Goal: Register for event/course

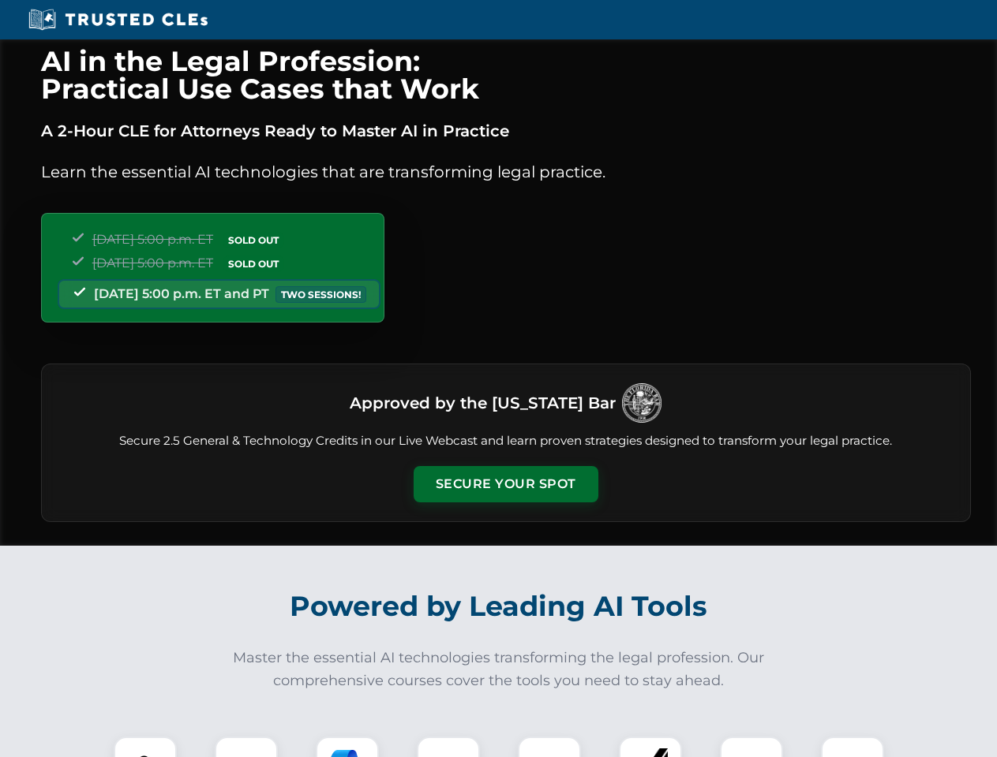
click at [505, 484] on button "Secure Your Spot" at bounding box center [505, 484] width 185 height 36
click at [145, 747] on img at bounding box center [145, 769] width 46 height 46
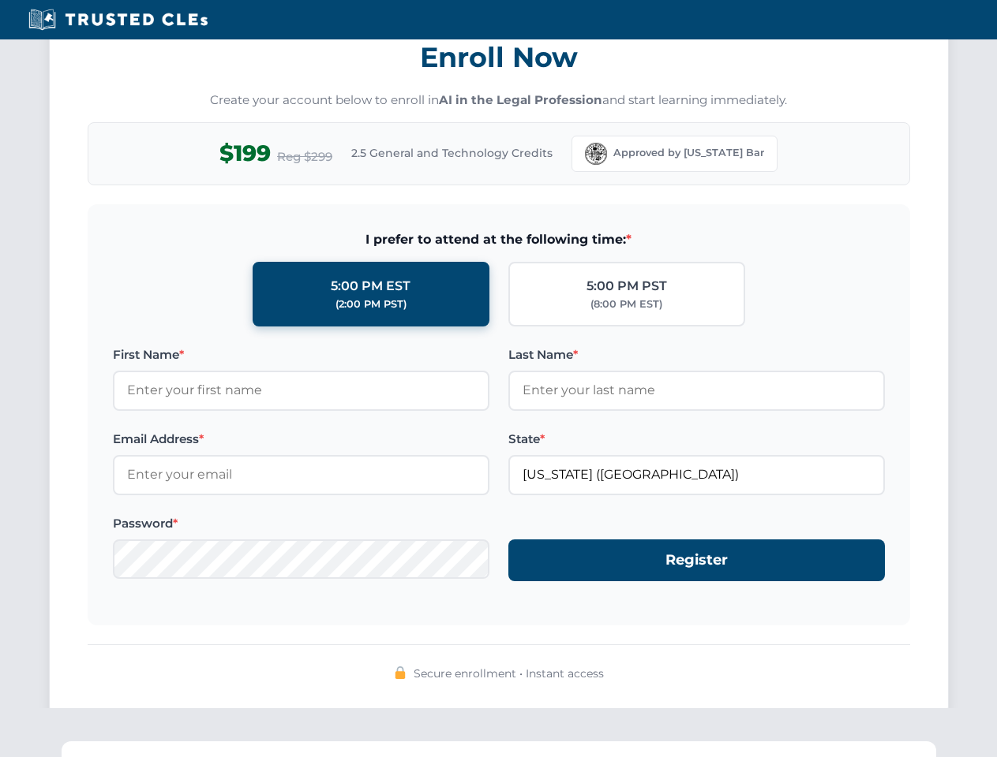
scroll to position [1549, 0]
